Goal: Check status: Check status

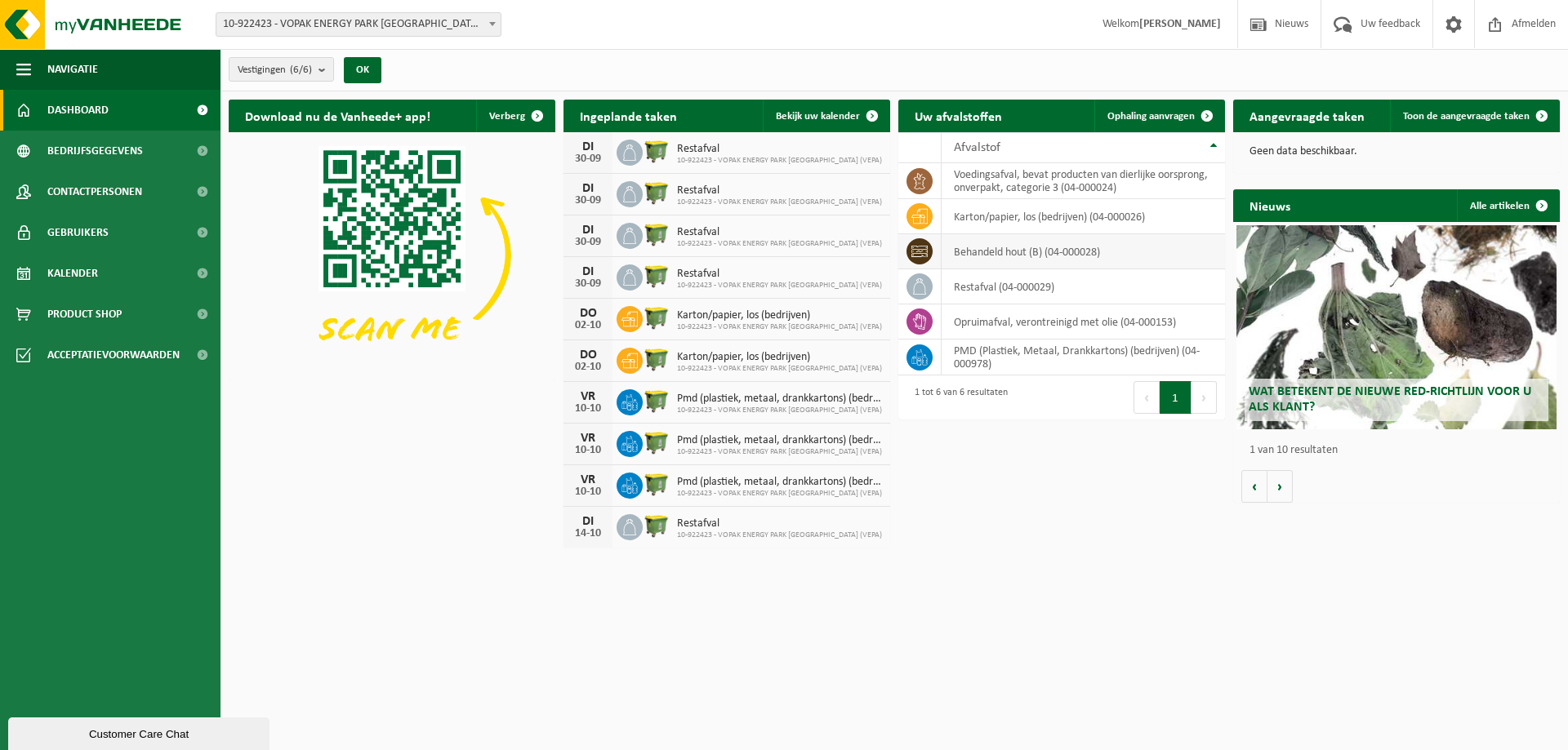
click at [1004, 256] on td "behandeld hout (B) (04-000028)" at bounding box center [1084, 251] width 284 height 35
click at [1114, 248] on td "behandeld hout (B) (04-000028)" at bounding box center [1084, 251] width 284 height 35
click at [1010, 247] on td "behandeld hout (B) (04-000028)" at bounding box center [1084, 251] width 284 height 35
click at [1425, 120] on span "Toon de aangevraagde taken" at bounding box center [1467, 116] width 127 height 11
